Goal: Task Accomplishment & Management: Manage account settings

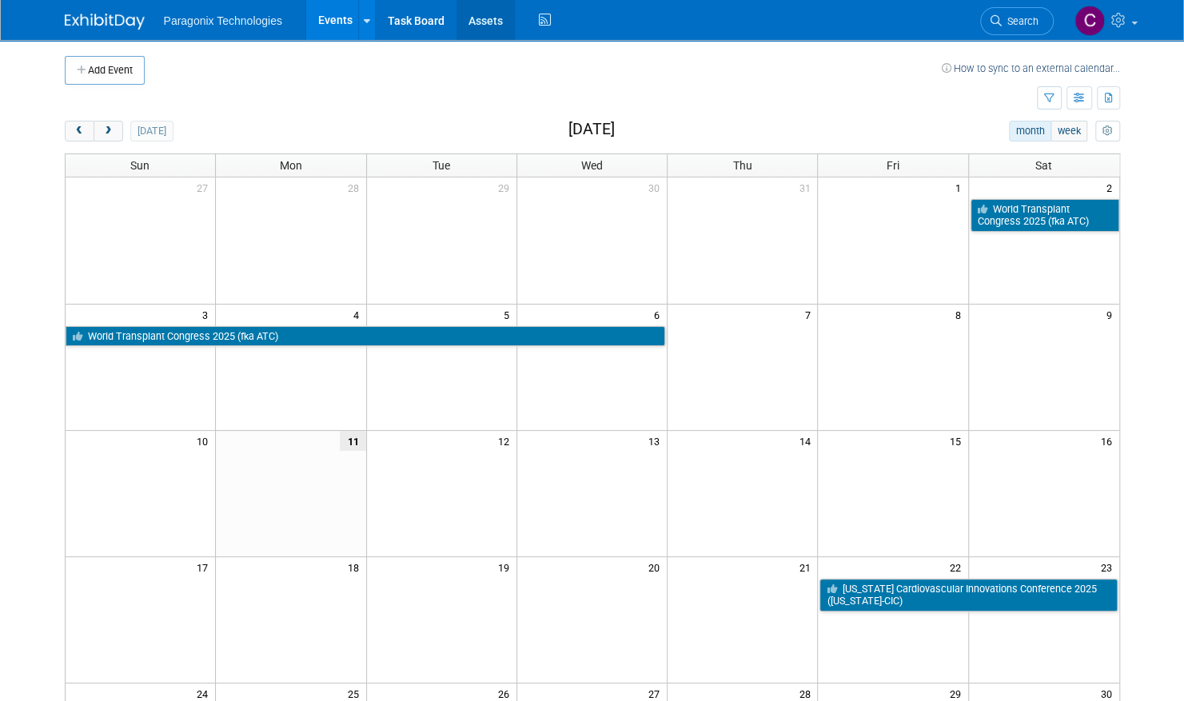
click at [502, 16] on link "Assets" at bounding box center [486, 20] width 58 height 40
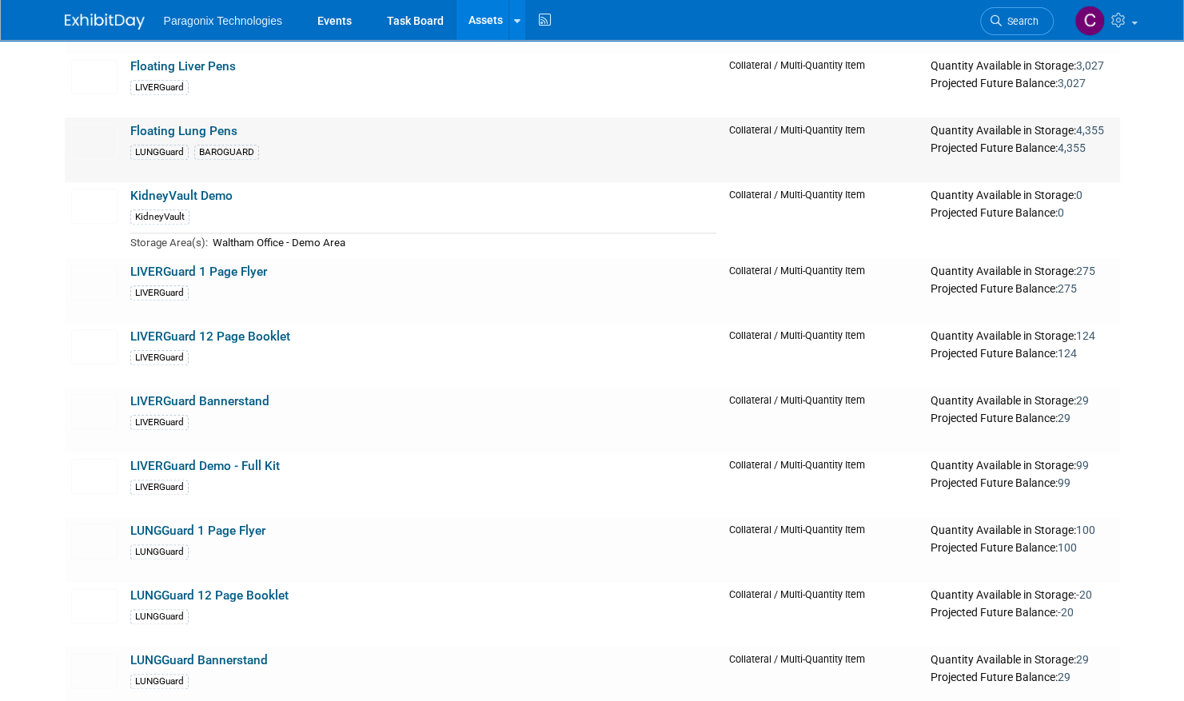
scroll to position [855, 0]
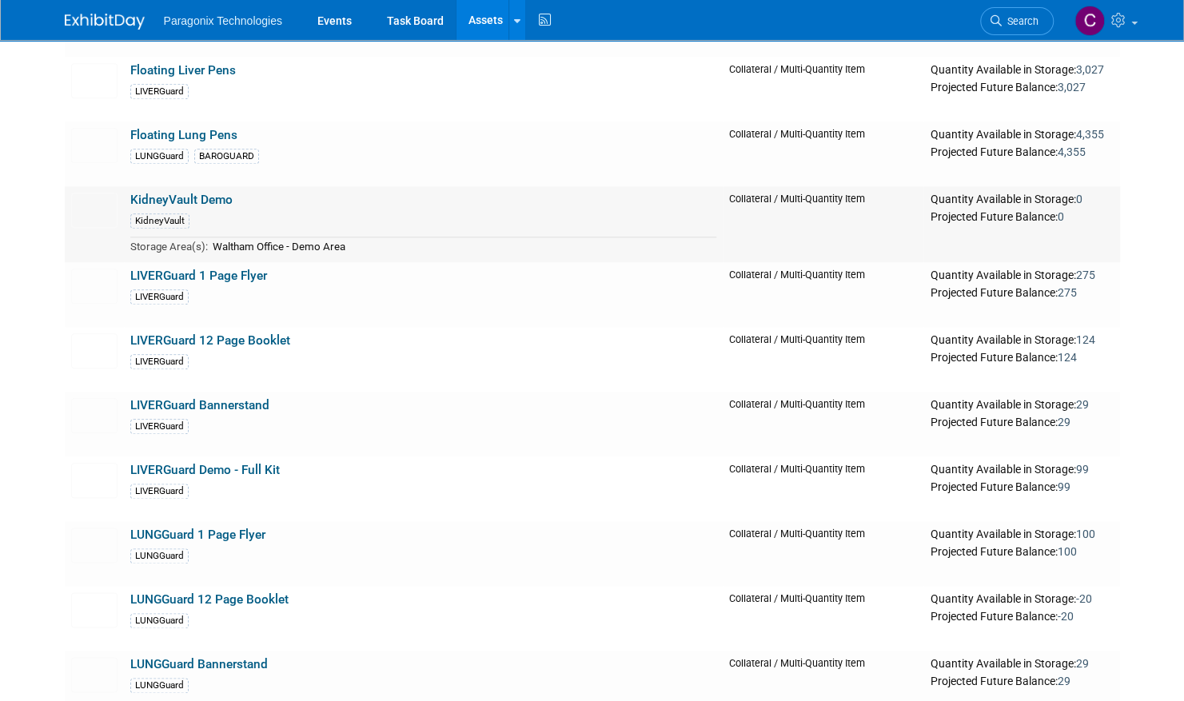
click at [262, 208] on td "KidneyVault Demo KidneyVault Storage Area(s): [GEOGRAPHIC_DATA] Office - Demo A…" at bounding box center [424, 224] width 600 height 76
click at [207, 194] on link "KidneyVault Demo" at bounding box center [181, 200] width 102 height 14
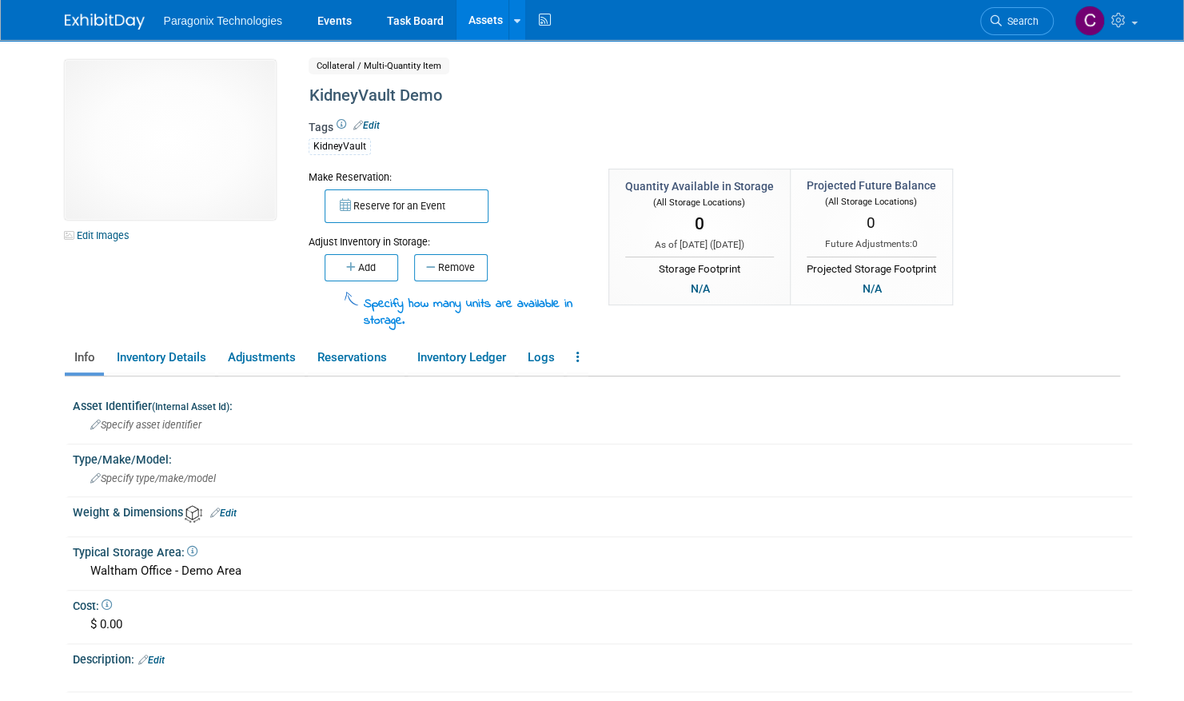
click at [376, 124] on link "Edit" at bounding box center [367, 125] width 26 height 11
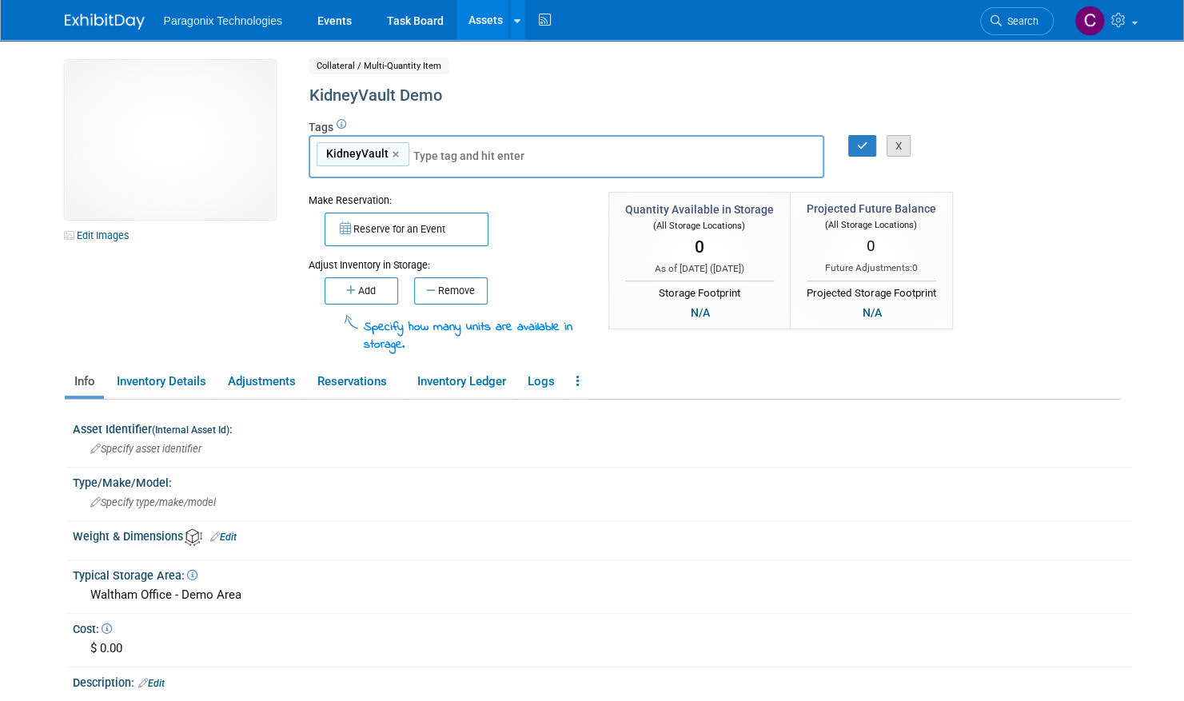
click at [897, 147] on button "X" at bounding box center [899, 146] width 25 height 22
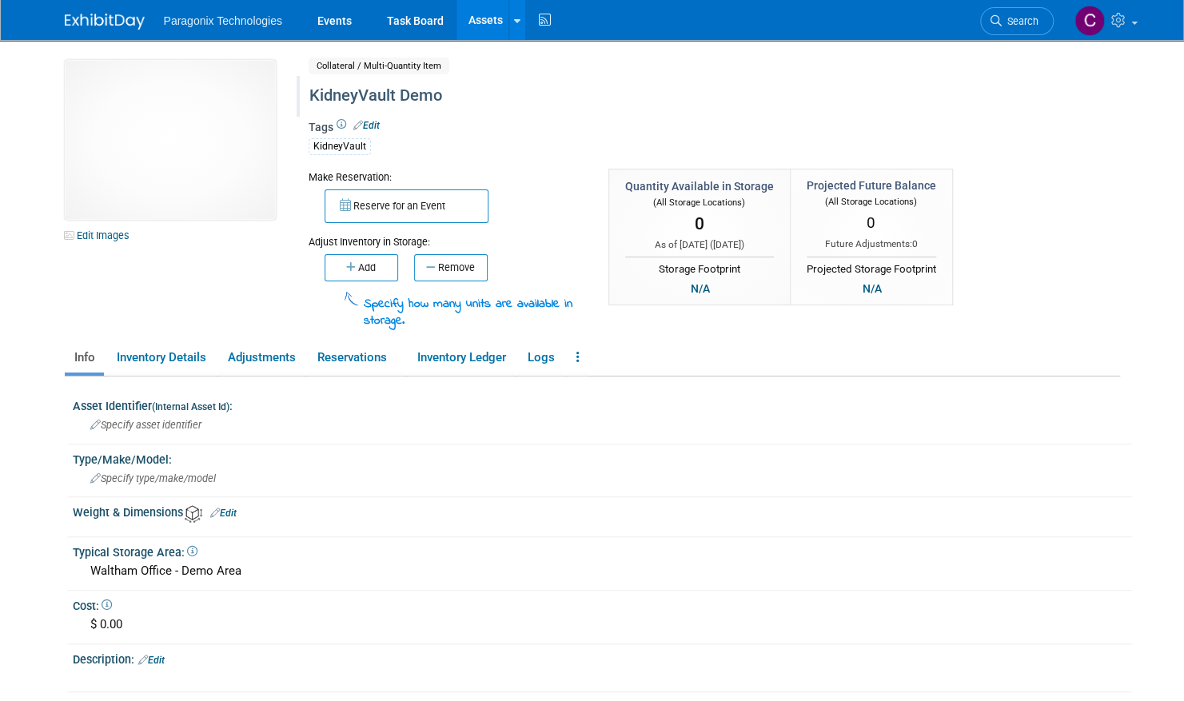
click at [422, 91] on div "KidneyVault Demo" at bounding box center [654, 96] width 701 height 29
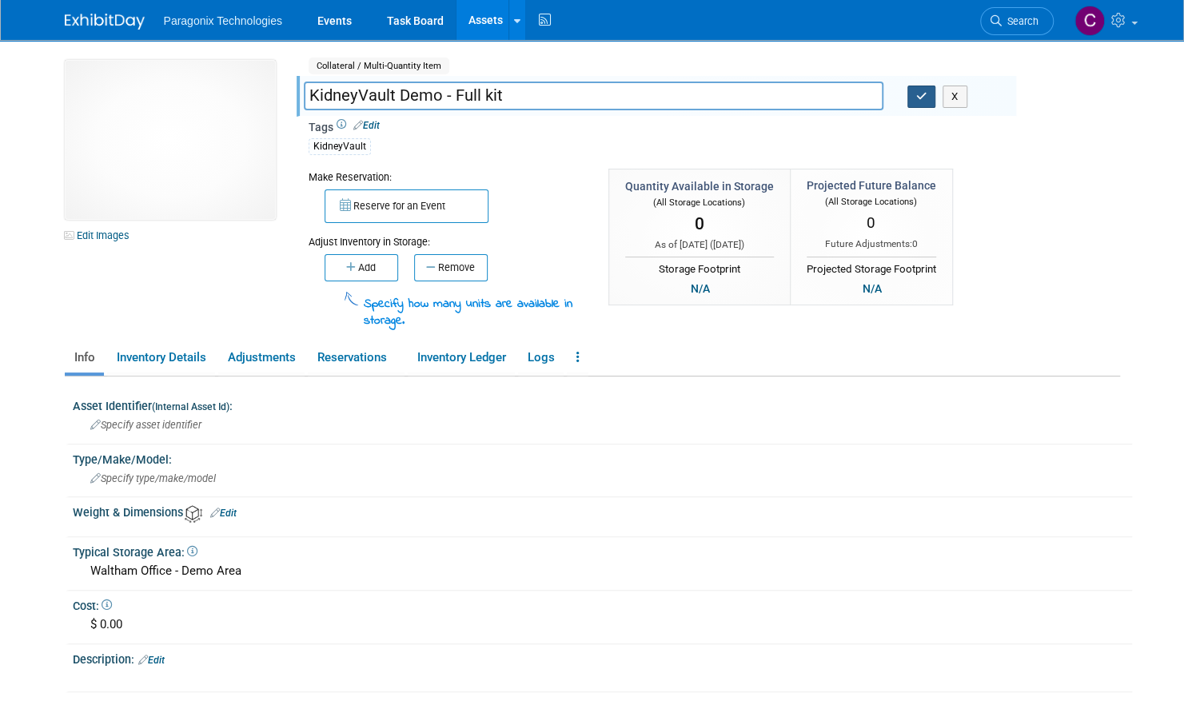
type input "KidneyVault Demo - Full kit"
click at [925, 93] on icon "button" at bounding box center [922, 96] width 11 height 10
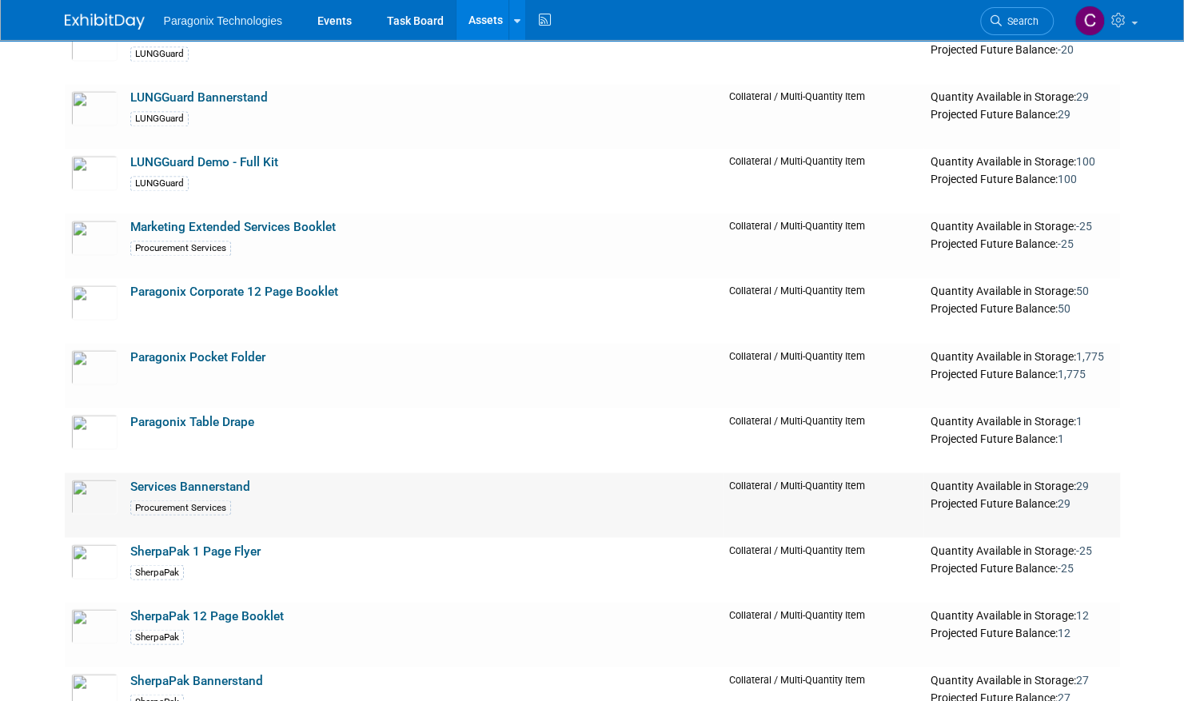
scroll to position [1393, 0]
